Goal: Find specific page/section: Find specific page/section

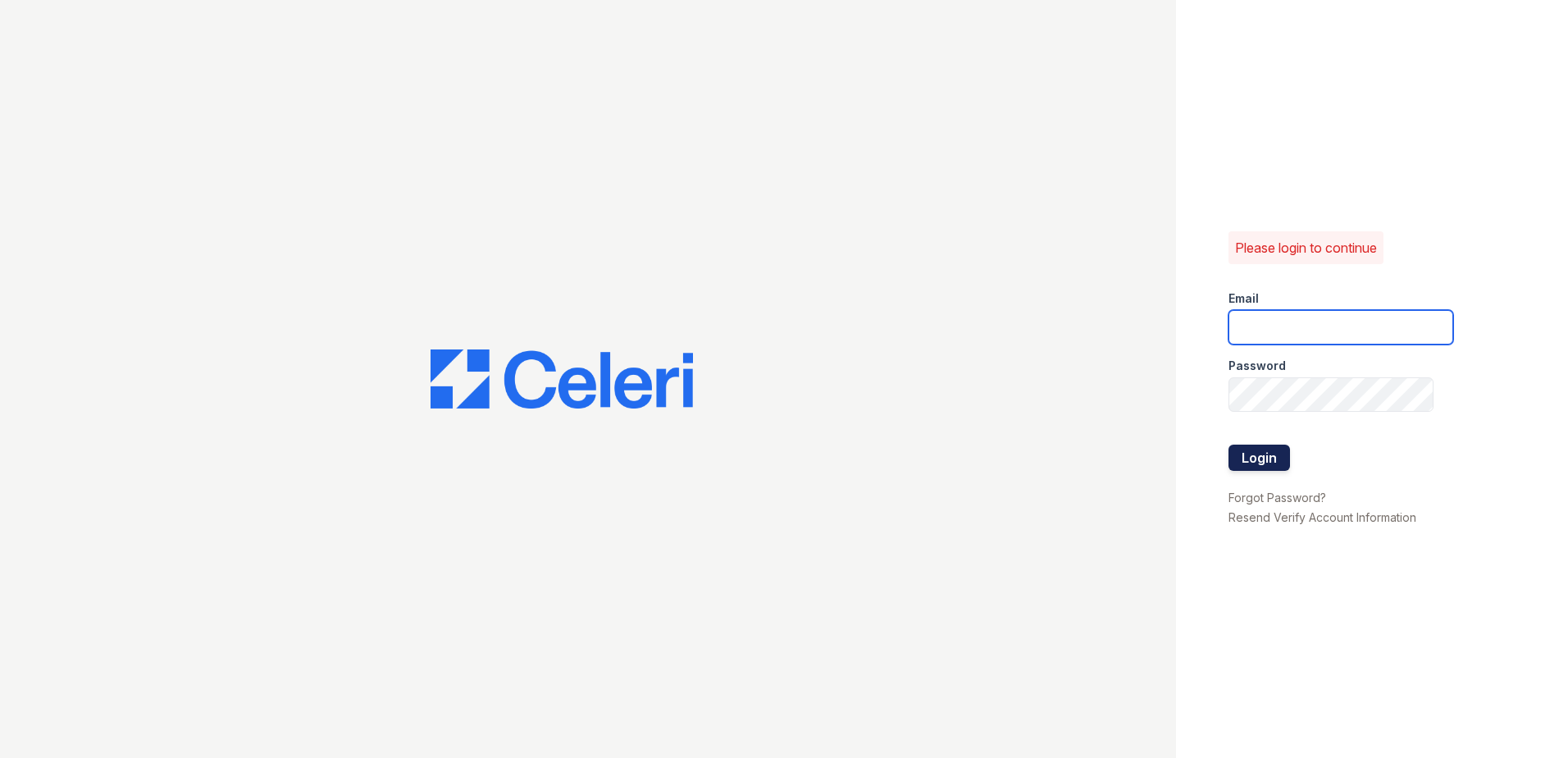
type input "[EMAIL_ADDRESS][DOMAIN_NAME]"
click at [1252, 446] on button "Login" at bounding box center [1259, 458] width 62 height 26
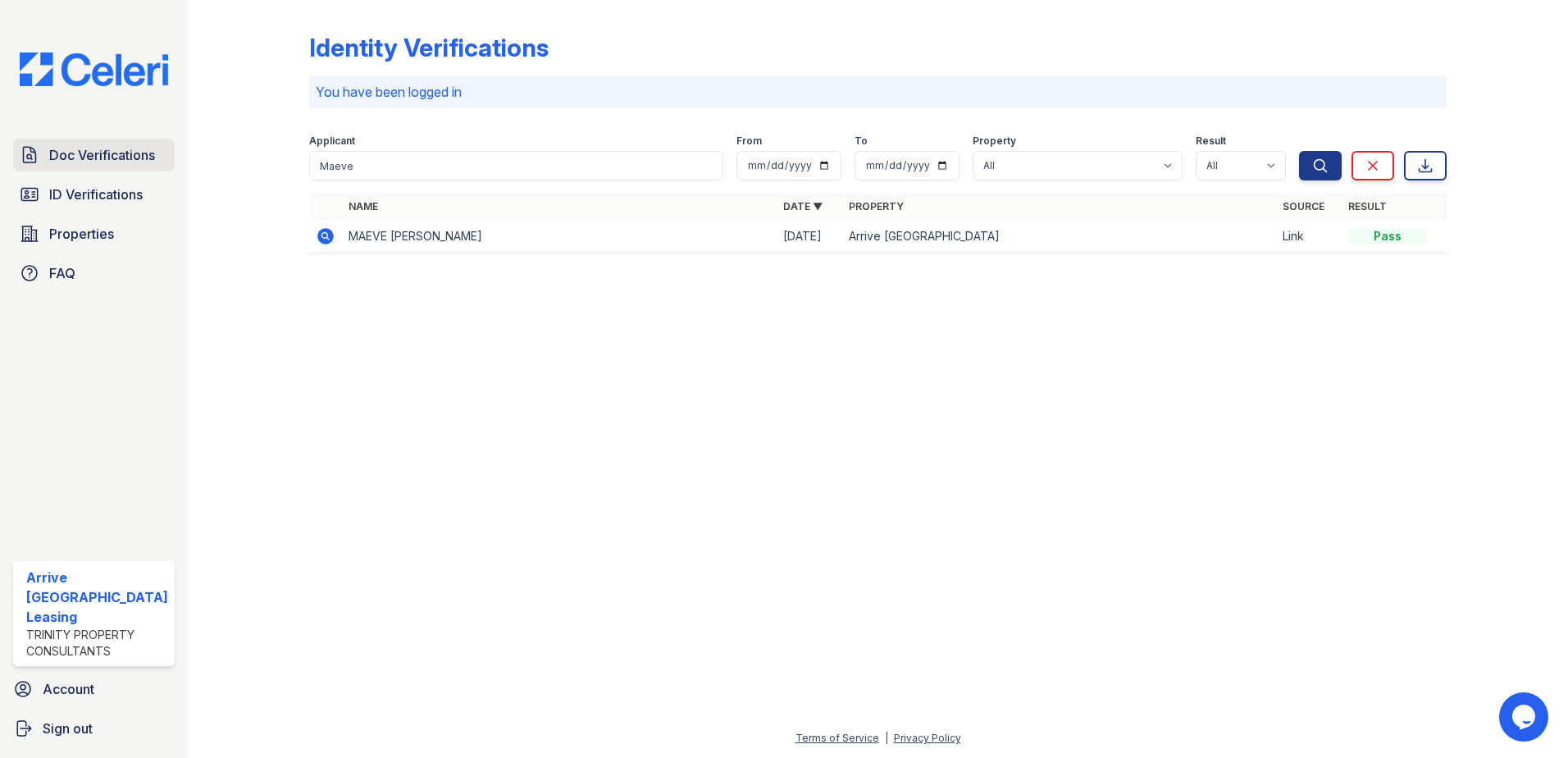
click at [107, 155] on span "Doc Verifications" at bounding box center [103, 155] width 106 height 20
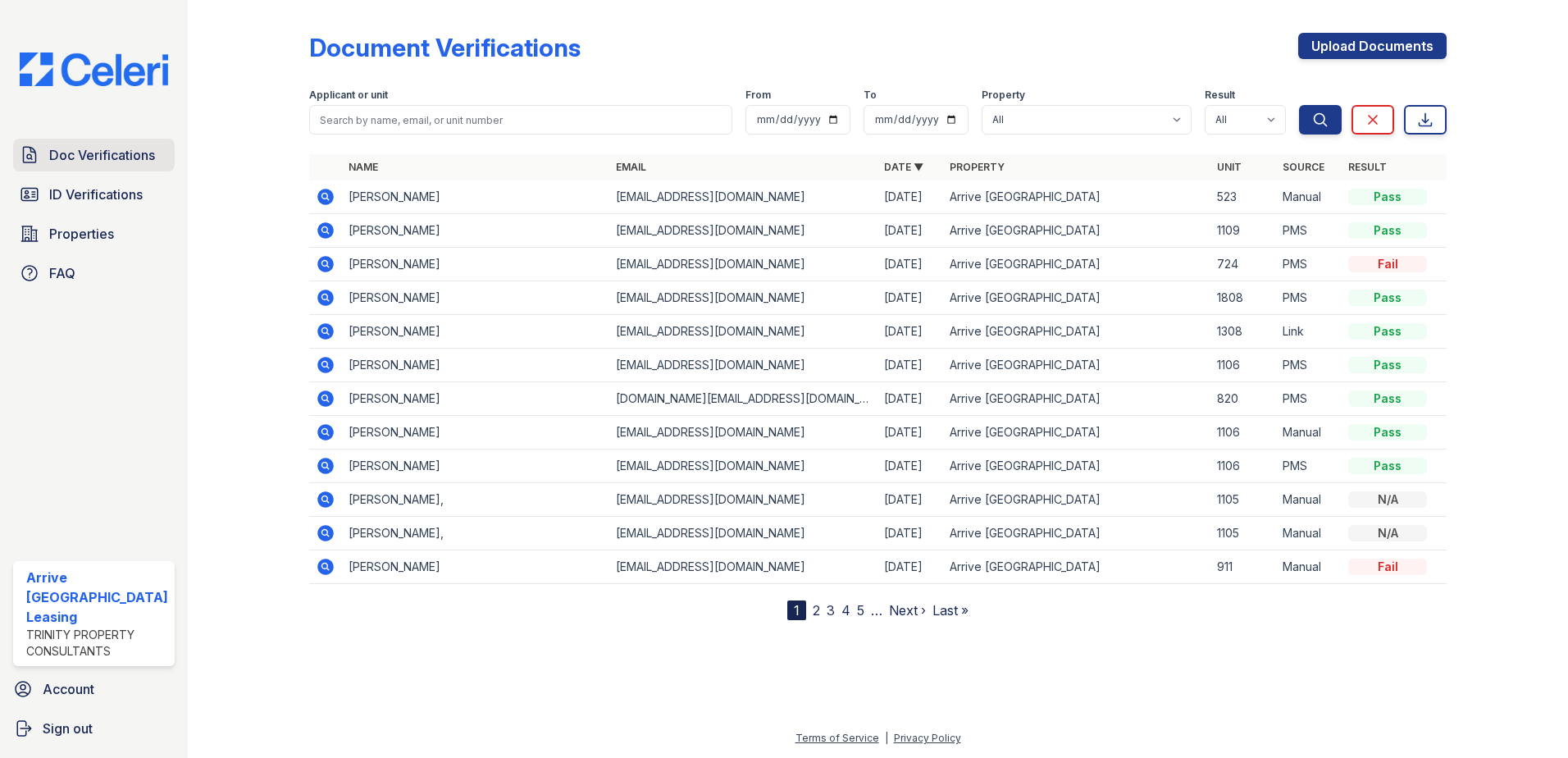
click at [60, 160] on span "Doc Verifications" at bounding box center [103, 155] width 106 height 20
click at [106, 162] on span "Doc Verifications" at bounding box center [103, 155] width 106 height 20
